Goal: Task Accomplishment & Management: Complete application form

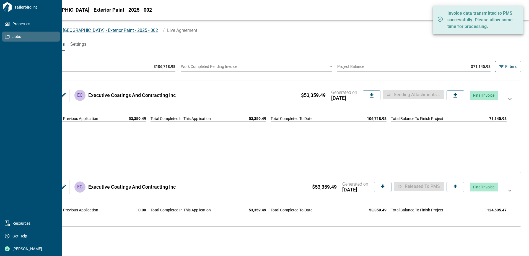
click at [11, 39] on link "Jobs" at bounding box center [31, 37] width 58 height 10
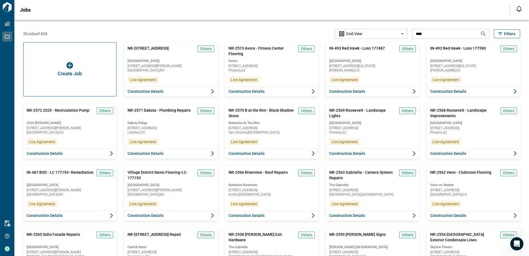
click at [51, 65] on div "Create Job" at bounding box center [69, 69] width 93 height 54
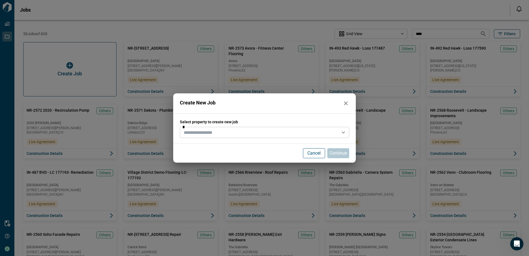
click at [187, 130] on input "text" at bounding box center [260, 132] width 157 height 8
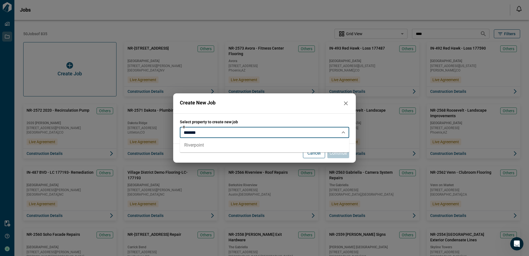
click at [200, 145] on li "Riverpoint" at bounding box center [264, 145] width 169 height 10
type input "**********"
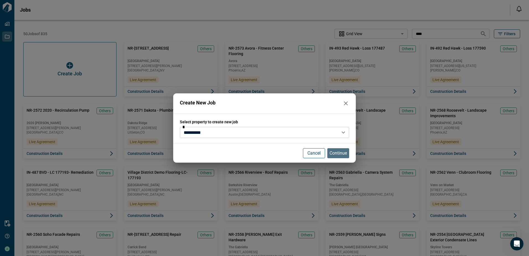
click at [336, 152] on p "Continue" at bounding box center [338, 153] width 17 height 7
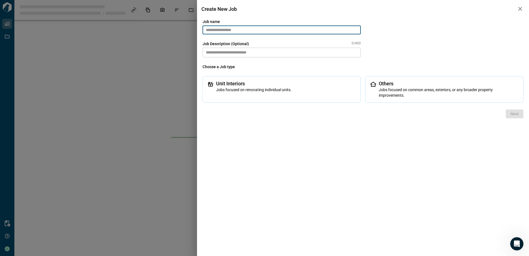
click at [256, 31] on input "text" at bounding box center [282, 29] width 158 height 9
paste input "*******"
type input "*******"
type input "****"
drag, startPoint x: 209, startPoint y: 31, endPoint x: 185, endPoint y: 30, distance: 23.8
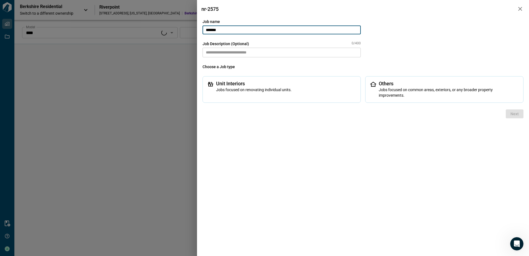
click at [185, 30] on div "nr-2575 Job name ******* ​ Job Description (Optional) 0/400 * ​ Choose a Job ty…" at bounding box center [264, 128] width 529 height 256
type input "*******"
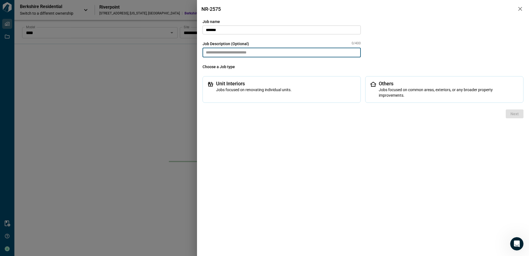
click at [224, 48] on textarea at bounding box center [282, 53] width 158 height 10
paste textarea "**********"
type textarea "**********"
click at [379, 91] on div "Others Jobs focused on common areas, exteriors, or any broader property improve…" at bounding box center [444, 89] width 158 height 27
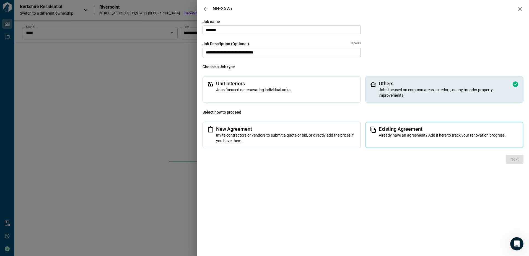
click at [393, 132] on span "Existing Agreement" at bounding box center [449, 129] width 140 height 6
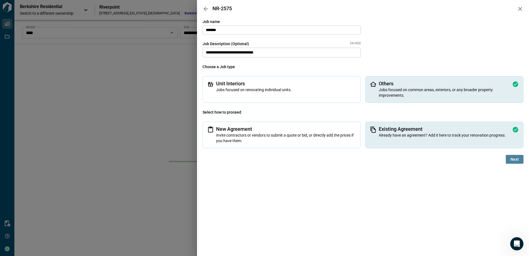
click at [517, 158] on span "Next" at bounding box center [515, 159] width 8 height 6
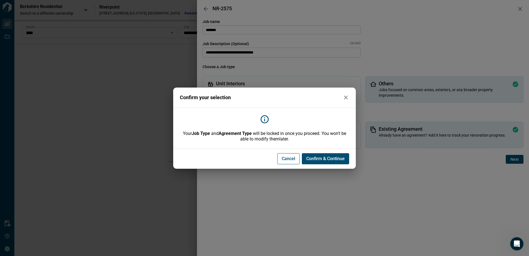
click at [318, 156] on span "Confirm & Continue" at bounding box center [325, 159] width 38 height 6
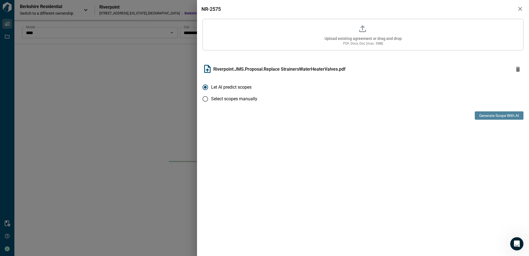
click at [496, 116] on button "Generate Scope with AI" at bounding box center [499, 115] width 49 height 8
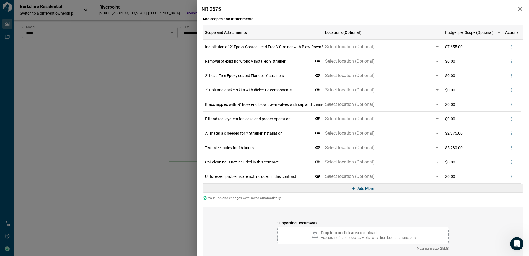
scroll to position [83, 0]
drag, startPoint x: 512, startPoint y: 175, endPoint x: 512, endPoint y: 179, distance: 3.9
click at [512, 175] on icon "more" at bounding box center [512, 176] width 1 height 4
click at [505, 195] on li "Delete" at bounding box center [500, 197] width 31 height 10
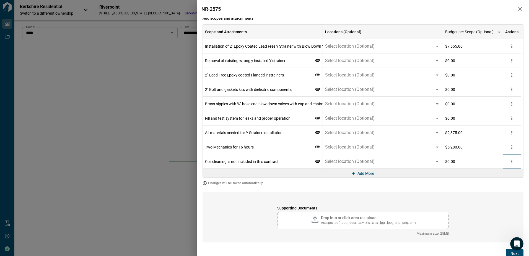
click at [513, 163] on icon "more" at bounding box center [512, 162] width 6 height 6
click at [506, 181] on li "Delete" at bounding box center [500, 183] width 31 height 10
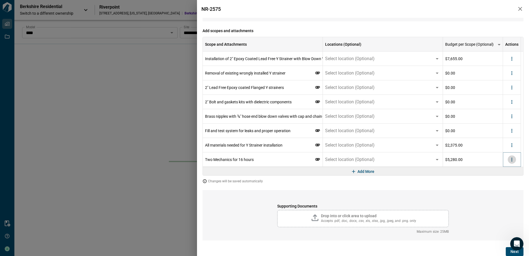
click at [511, 156] on button "more" at bounding box center [512, 159] width 8 height 8
click at [503, 179] on li "Delete" at bounding box center [500, 181] width 31 height 10
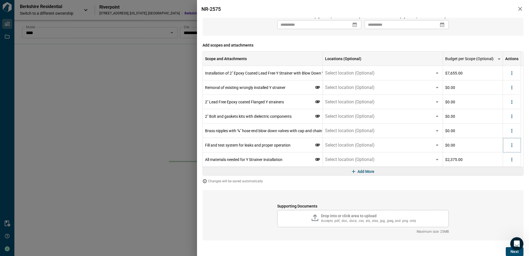
drag, startPoint x: 514, startPoint y: 149, endPoint x: 509, endPoint y: 161, distance: 13.1
click at [514, 149] on div at bounding box center [512, 145] width 8 height 8
click at [511, 145] on icon "more" at bounding box center [512, 145] width 6 height 6
click at [508, 166] on li "Delete" at bounding box center [500, 166] width 31 height 10
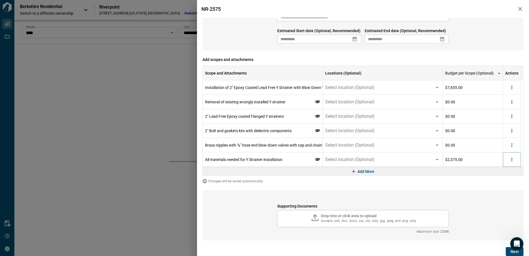
click at [511, 160] on icon "more" at bounding box center [512, 160] width 6 height 6
click at [500, 177] on li "Delete" at bounding box center [500, 181] width 31 height 10
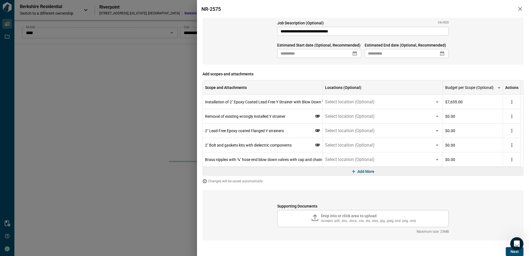
scroll to position [27, 0]
drag, startPoint x: 513, startPoint y: 156, endPoint x: 509, endPoint y: 163, distance: 7.7
click at [513, 158] on icon "more" at bounding box center [512, 160] width 6 height 6
drag, startPoint x: 499, startPoint y: 180, endPoint x: 503, endPoint y: 174, distance: 6.9
click at [498, 180] on div at bounding box center [495, 180] width 10 height 7
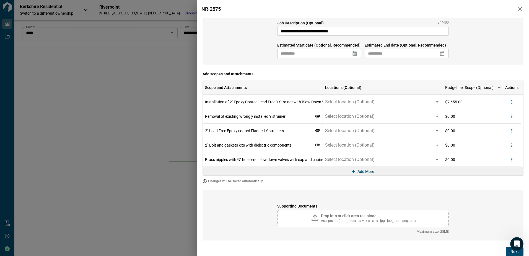
scroll to position [13, 0]
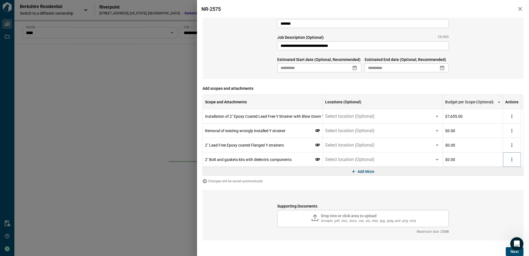
drag, startPoint x: 515, startPoint y: 163, endPoint x: 505, endPoint y: 177, distance: 17.0
click at [513, 164] on div at bounding box center [512, 159] width 18 height 14
click at [515, 160] on button "more" at bounding box center [512, 159] width 8 height 8
click at [507, 180] on li "Delete" at bounding box center [500, 181] width 31 height 10
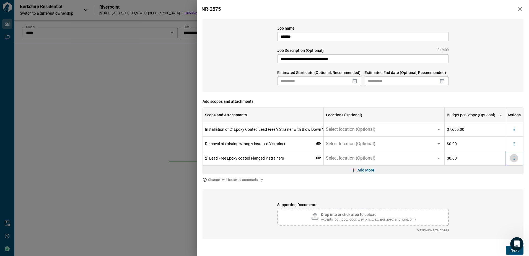
click at [514, 158] on icon "more" at bounding box center [515, 158] width 6 height 6
click at [508, 179] on li "Delete" at bounding box center [503, 179] width 31 height 10
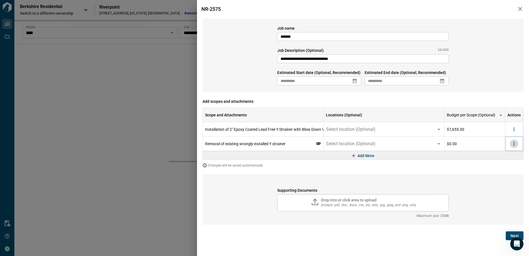
click at [514, 146] on icon "more" at bounding box center [515, 144] width 6 height 6
click at [509, 166] on li "Delete" at bounding box center [503, 165] width 31 height 10
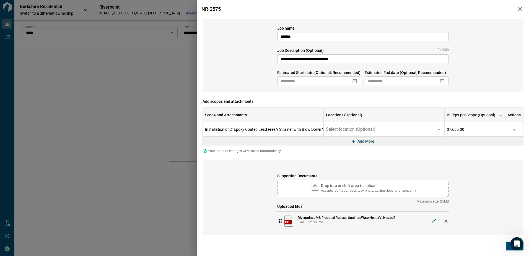
click at [354, 81] on icon at bounding box center [355, 81] width 6 height 6
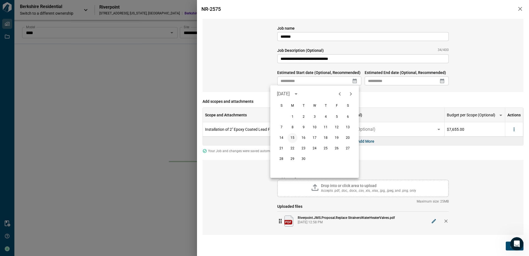
click at [292, 138] on button "15" at bounding box center [293, 138] width 10 height 10
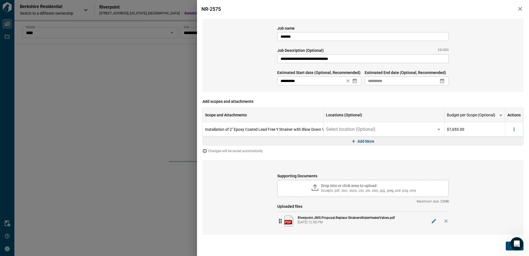
type input "**********"
click at [443, 80] on icon at bounding box center [442, 81] width 4 height 5
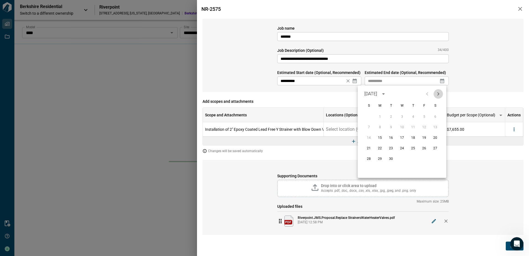
click at [440, 95] on icon "Next month" at bounding box center [438, 94] width 7 height 7
click at [422, 150] on button "24" at bounding box center [424, 148] width 10 height 10
type input "**********"
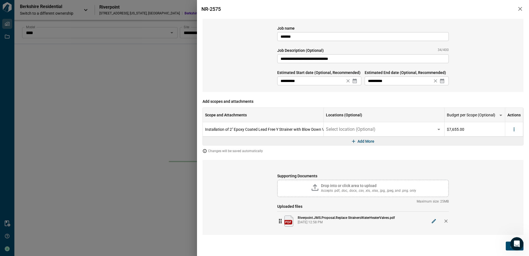
click at [507, 248] on button "Next" at bounding box center [515, 245] width 18 height 9
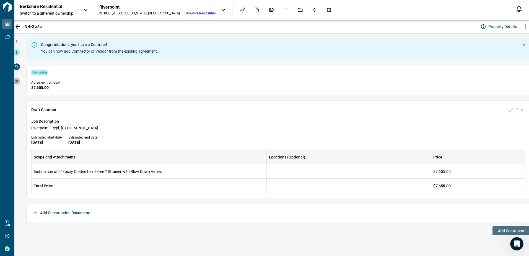
click at [500, 231] on span "Add Contractor" at bounding box center [511, 231] width 27 height 6
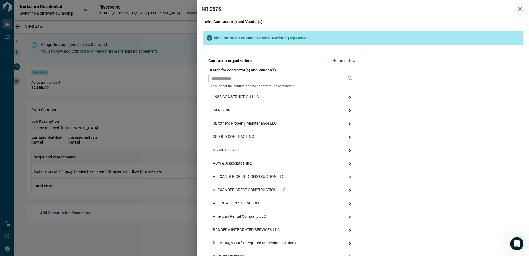
click at [306, 76] on input "text" at bounding box center [277, 78] width 139 height 9
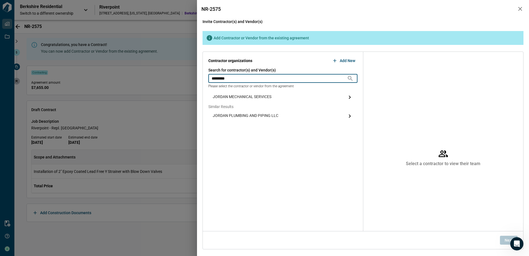
type input "*********"
click at [257, 96] on span "JORDAN MECHANICAL SERVICES" at bounding box center [242, 97] width 59 height 7
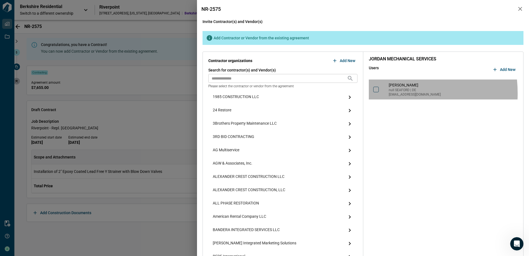
click at [377, 93] on div "[PERSON_NAME] null [GEOGRAPHIC_DATA] | DE [EMAIL_ADDRESS][DOMAIN_NAME]" at bounding box center [443, 89] width 149 height 20
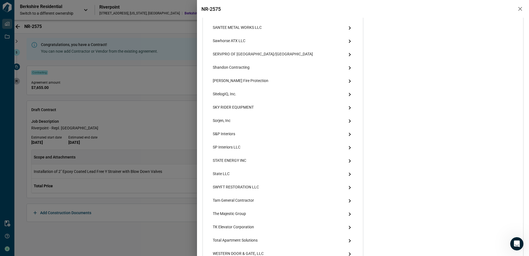
scroll to position [956, 0]
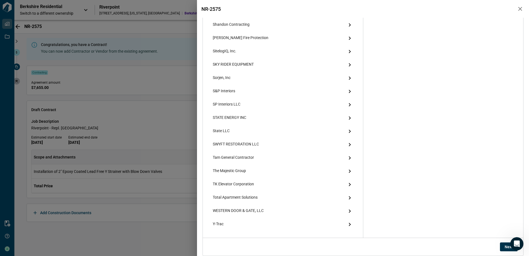
click at [501, 245] on button "Next" at bounding box center [509, 246] width 18 height 9
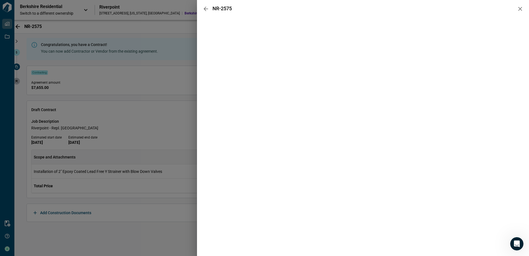
scroll to position [0, 0]
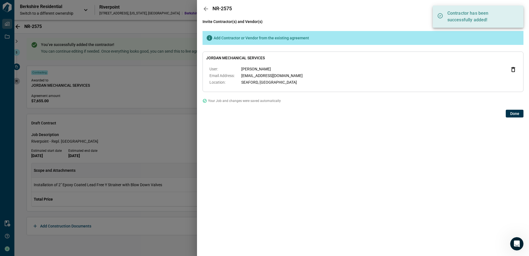
click at [512, 113] on span "Done" at bounding box center [515, 114] width 9 height 6
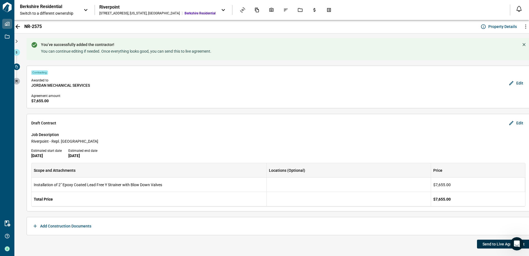
click at [486, 245] on span "Send to Live Agreement" at bounding box center [504, 244] width 42 height 6
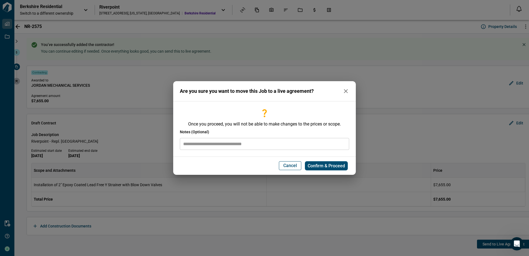
click at [229, 146] on input "text" at bounding box center [264, 144] width 169 height 12
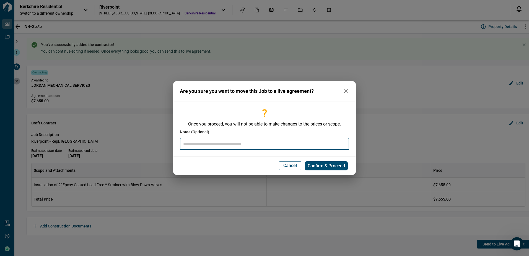
paste input "**********"
type input "**********"
click at [313, 166] on span "Confirm & Proceed" at bounding box center [326, 166] width 37 height 6
